Goal: Information Seeking & Learning: Check status

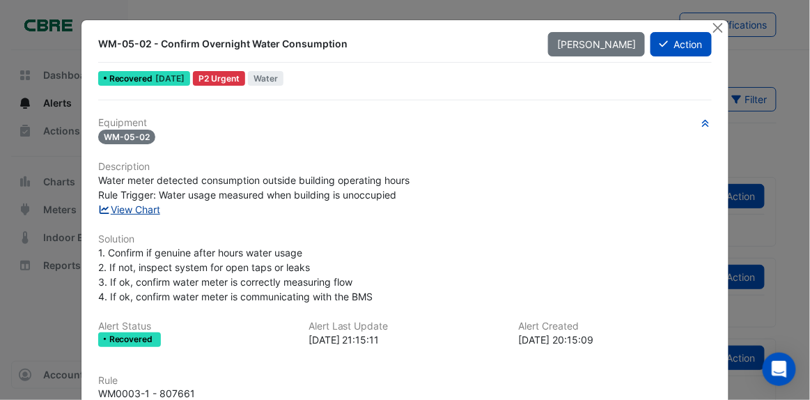
click at [125, 211] on link "View Chart" at bounding box center [129, 209] width 62 height 12
click at [756, 173] on ngb-modal-window "WM-05-02 - Confirm Overnight Water Consumption Mark Unseen Action Recovered 3 d…" at bounding box center [405, 200] width 810 height 400
click at [716, 29] on button "Close" at bounding box center [718, 27] width 15 height 15
